Goal: Task Accomplishment & Management: Manage account settings

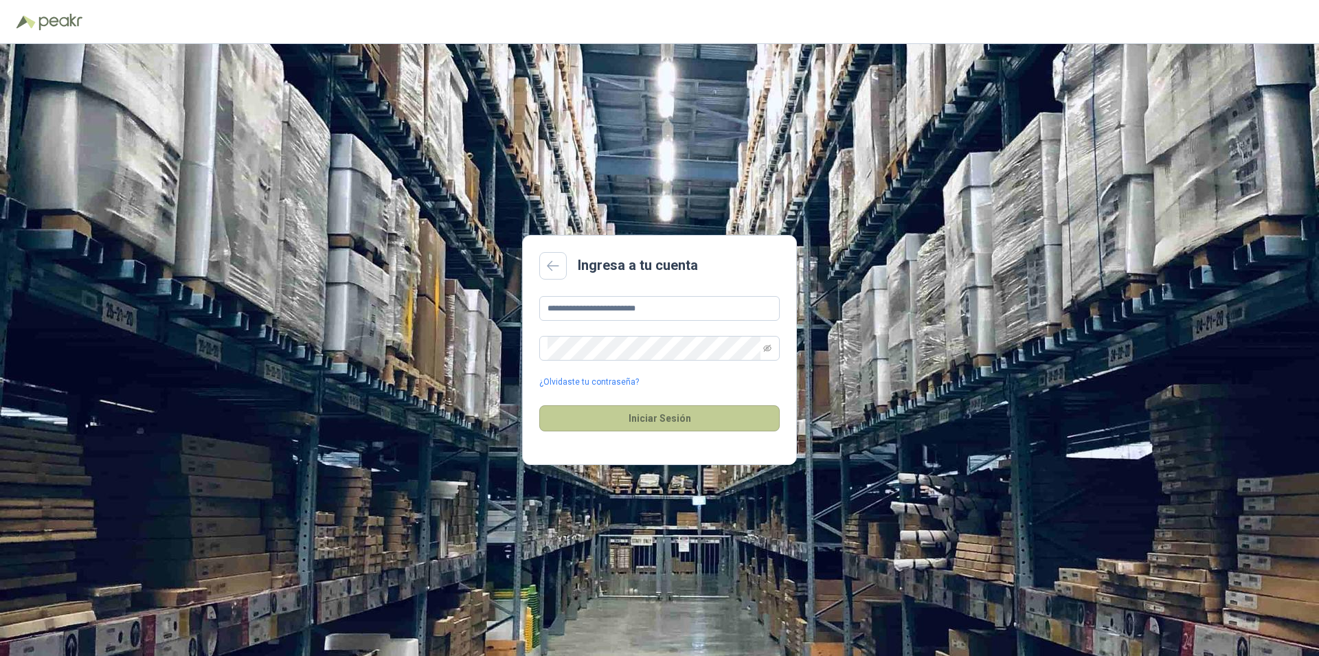
click at [632, 418] on button "Iniciar Sesión" at bounding box center [659, 418] width 240 height 26
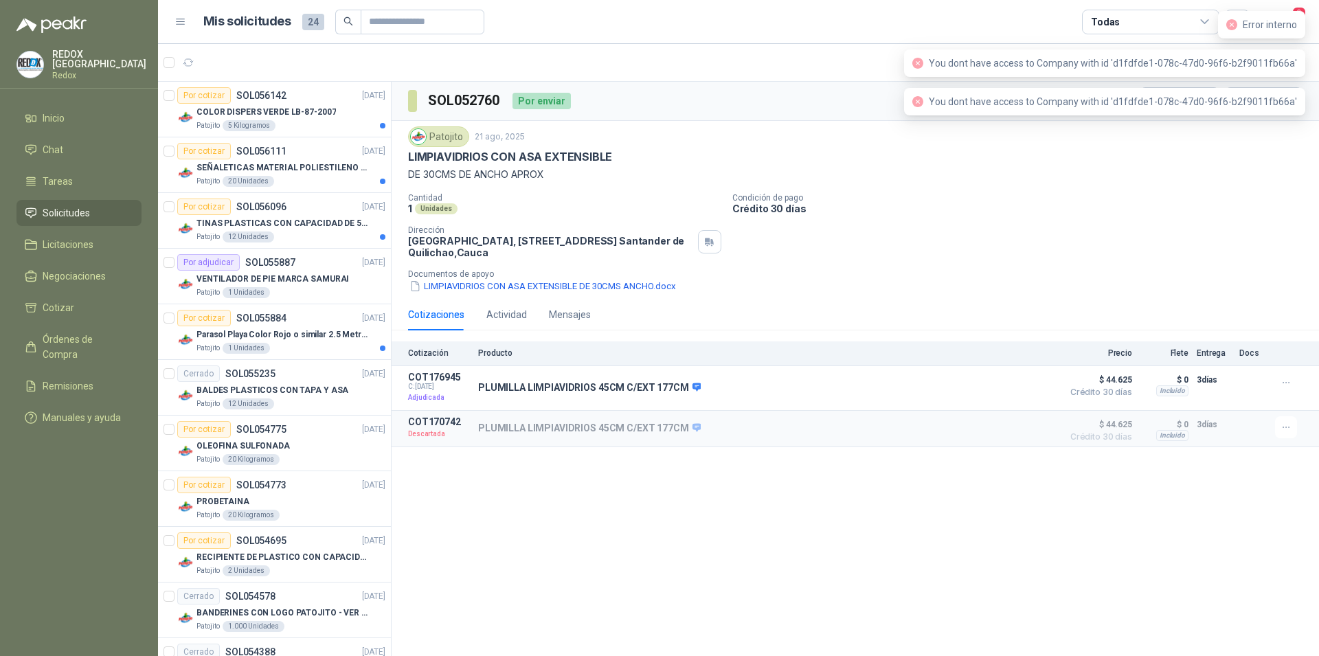
click at [1146, 204] on p "Crédito 30 días" at bounding box center [1022, 209] width 581 height 12
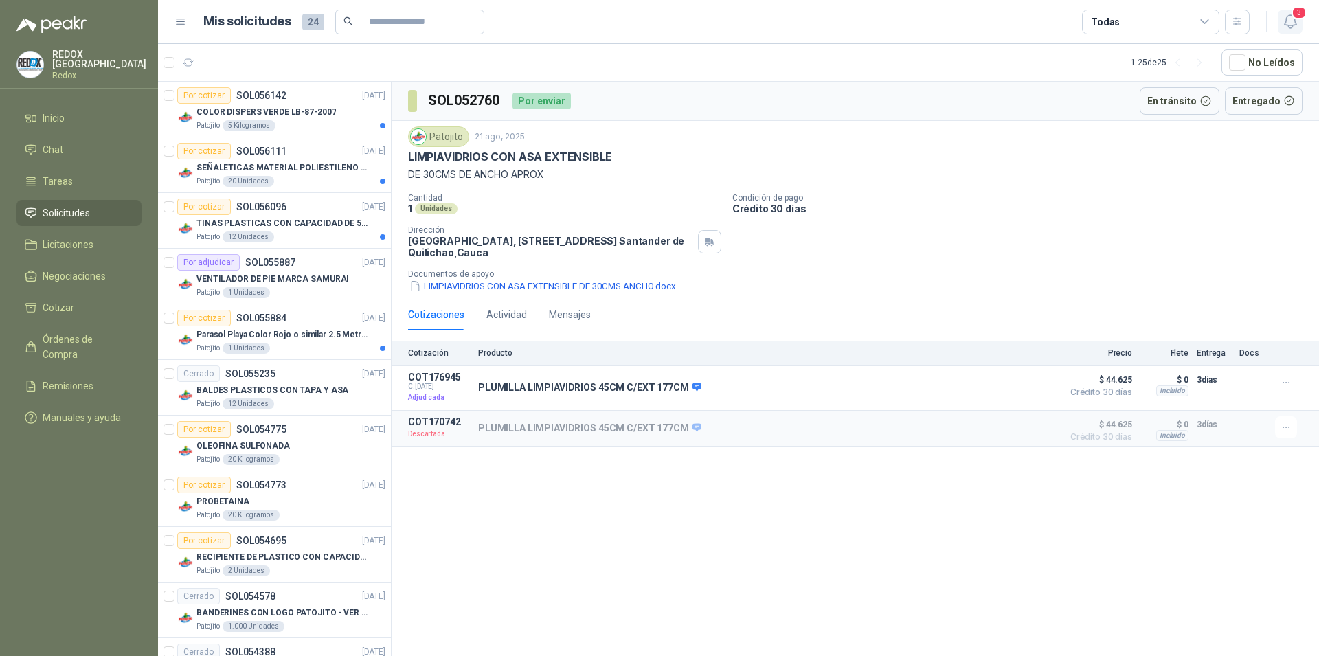
click at [1286, 21] on icon "button" at bounding box center [1290, 21] width 12 height 13
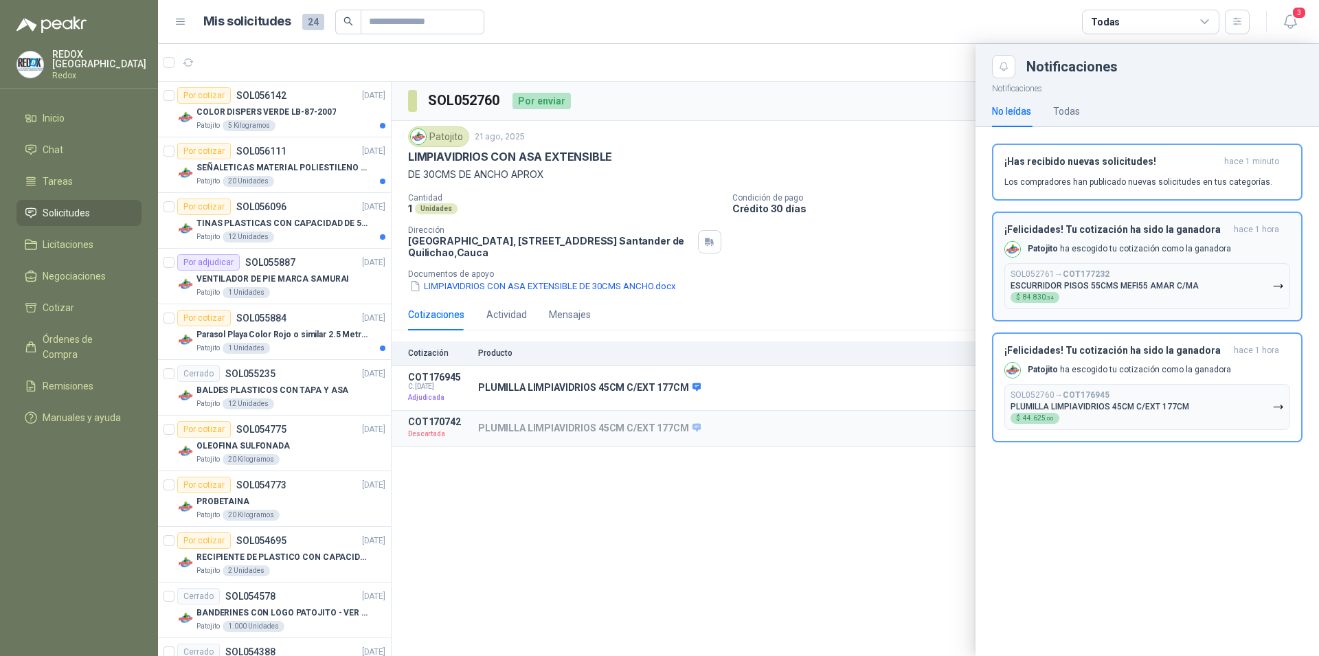
click at [1113, 240] on div "¡Felicidades! Tu cotización ha sido la ganadora hace 1 hora [PERSON_NAME] ha es…" at bounding box center [1147, 266] width 286 height 85
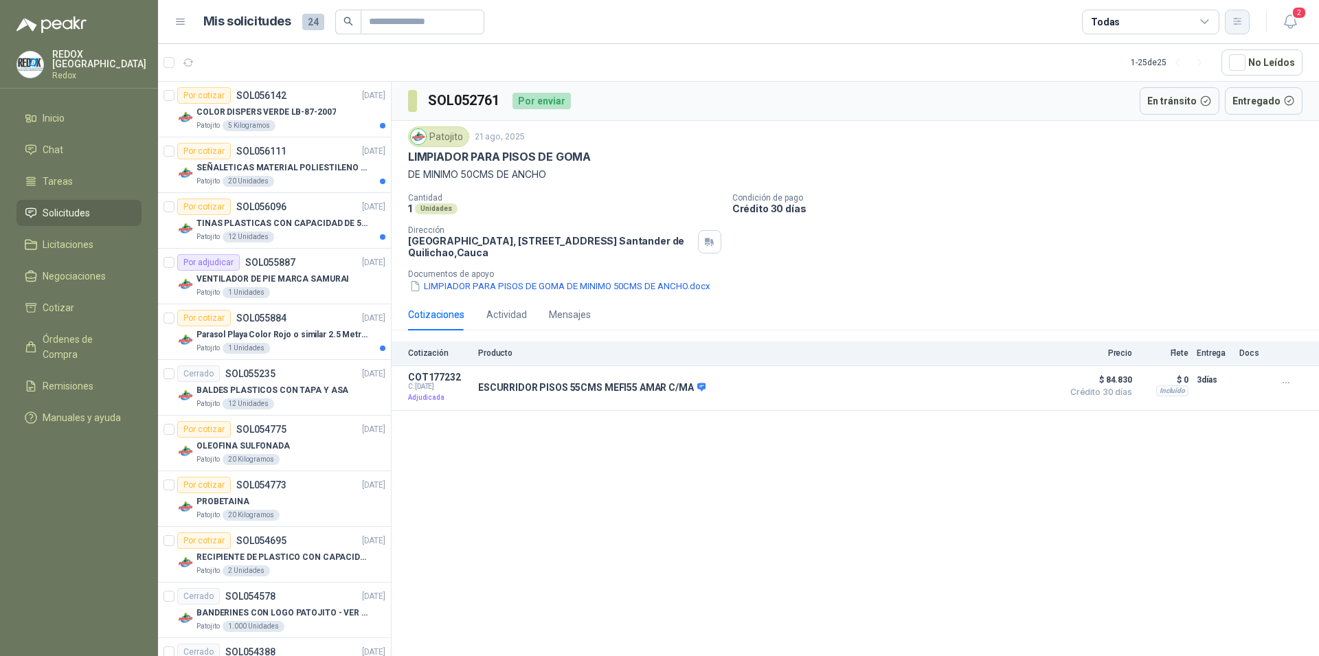
click at [1236, 22] on icon "button" at bounding box center [1238, 22] width 12 height 12
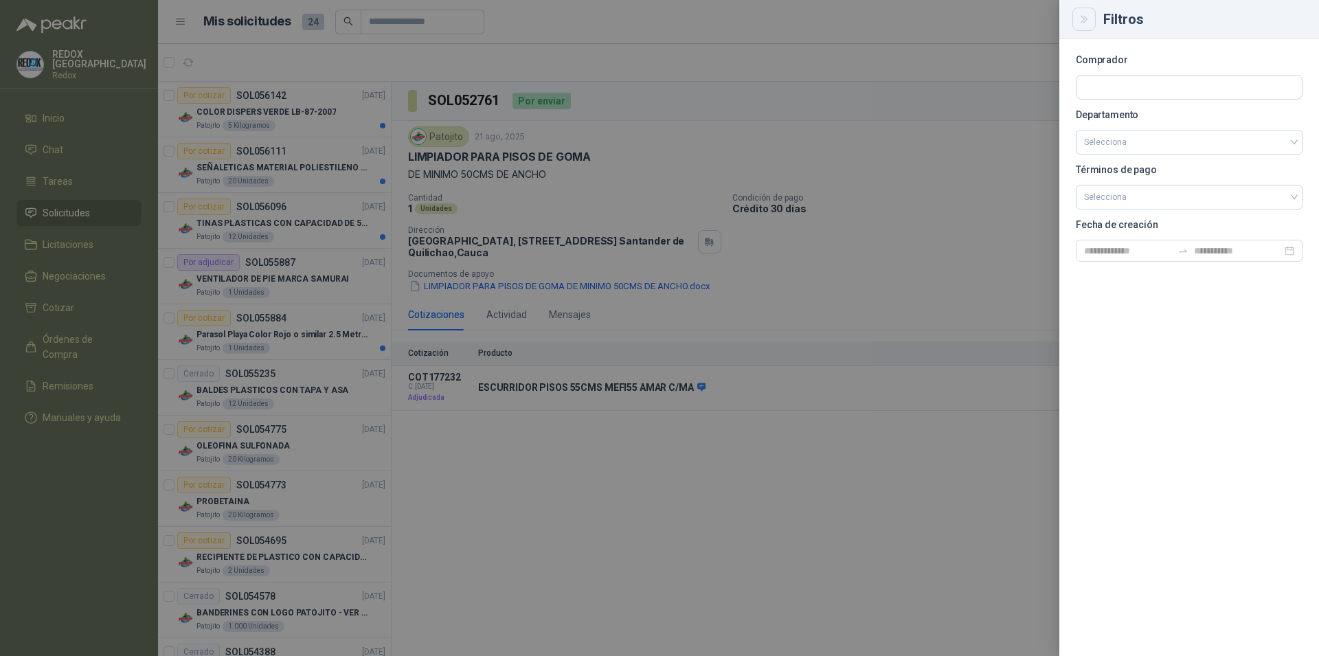
click at [1083, 23] on icon "Close" at bounding box center [1084, 20] width 12 height 12
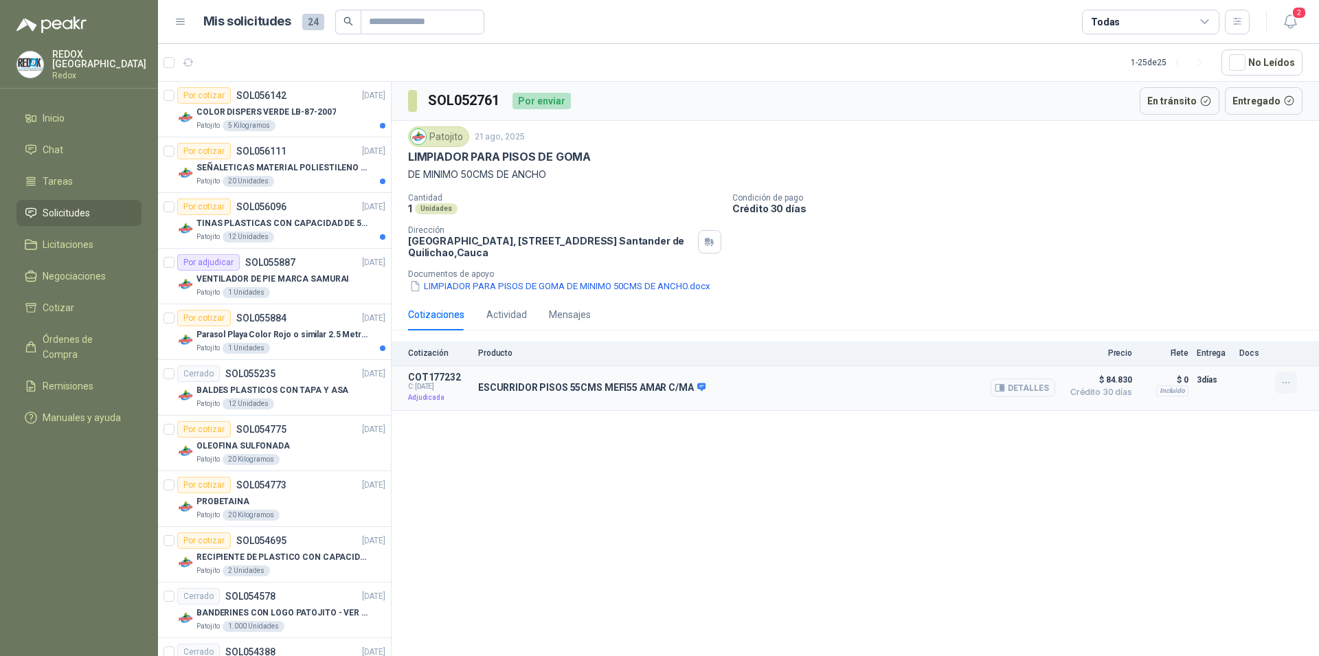
click at [1286, 380] on icon "button" at bounding box center [1286, 383] width 12 height 12
click at [1023, 381] on button "Detalles" at bounding box center [1022, 387] width 65 height 19
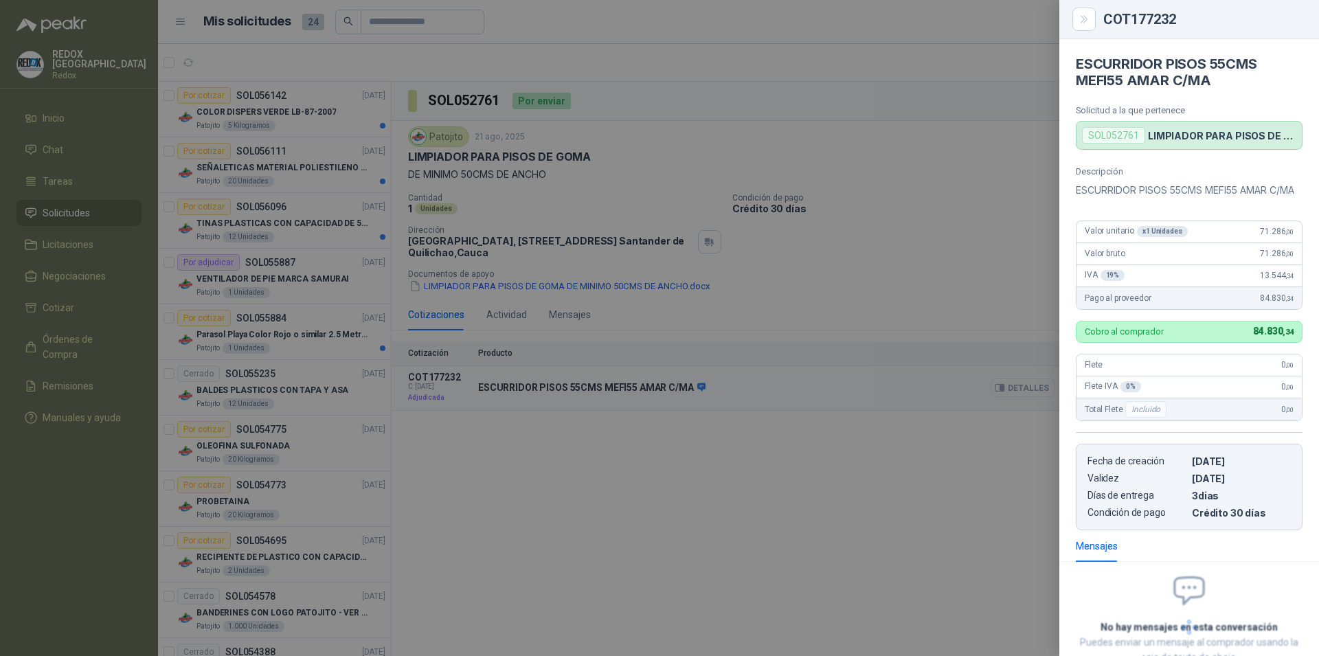
scroll to position [112, 0]
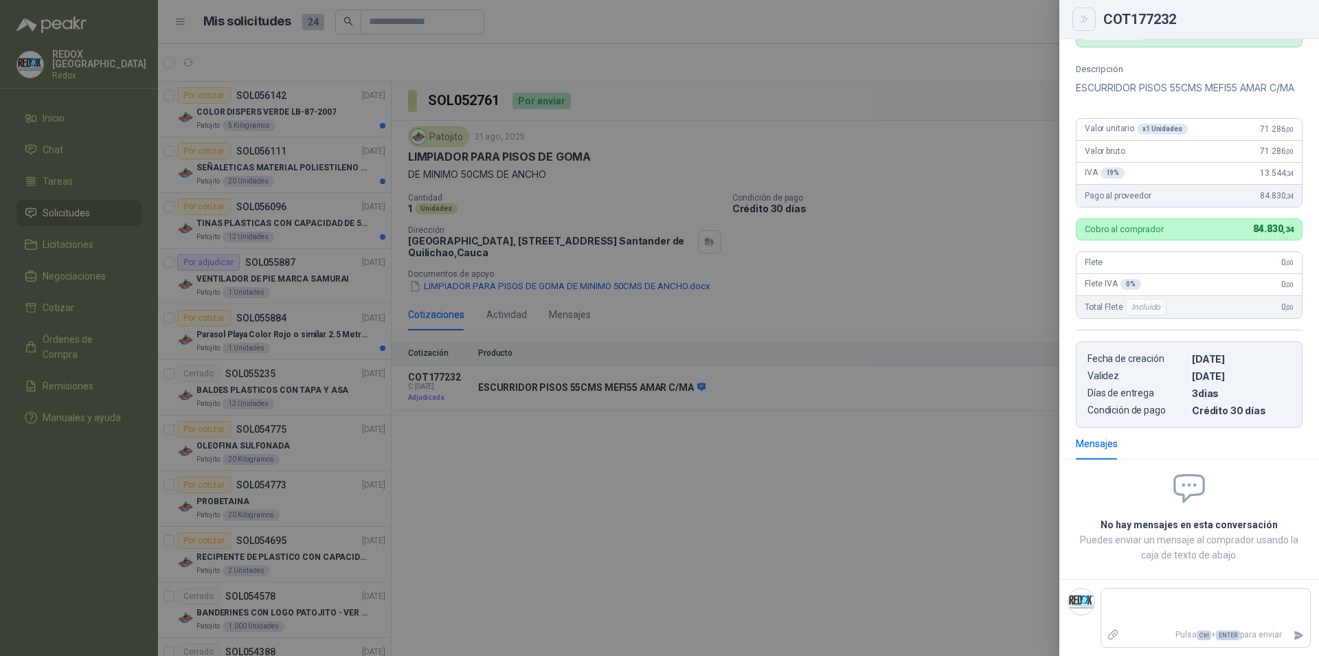
click at [1078, 22] on button "Close" at bounding box center [1083, 19] width 23 height 23
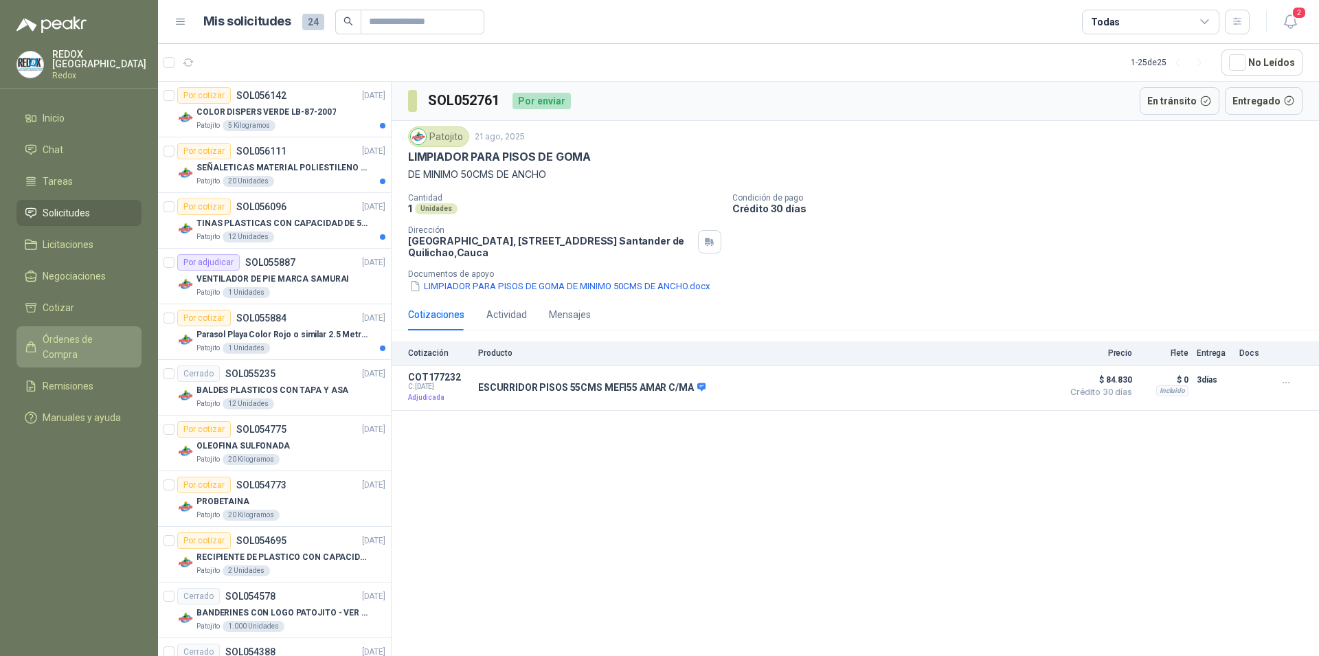
click at [74, 341] on span "Órdenes de Compra" at bounding box center [86, 347] width 86 height 30
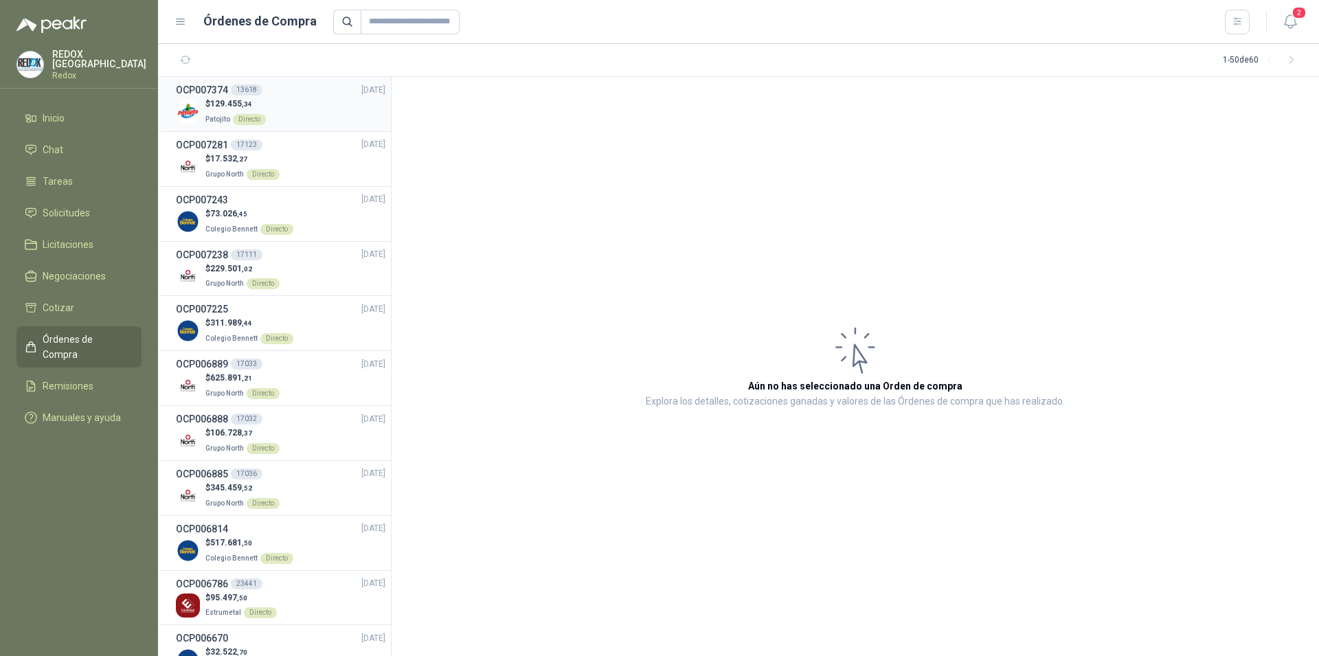
click at [244, 119] on div "Directo" at bounding box center [249, 119] width 33 height 11
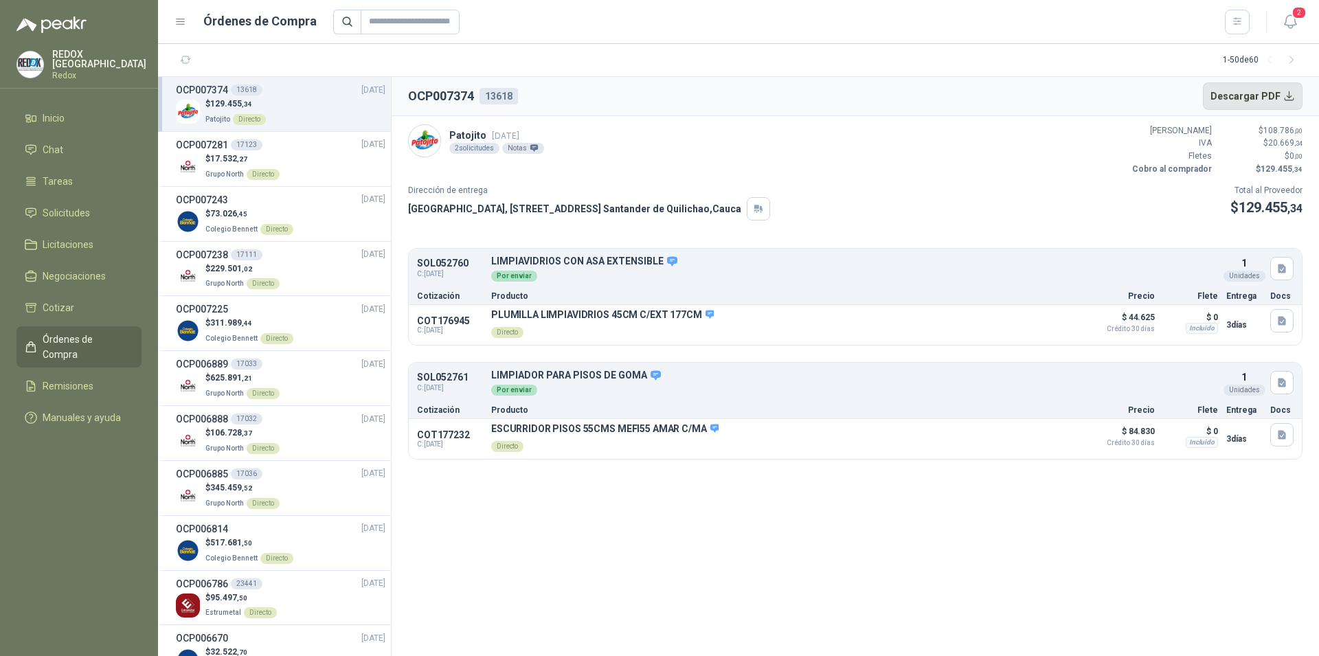
click at [1258, 95] on button "Descargar PDF" at bounding box center [1253, 95] width 100 height 27
